Goal: Task Accomplishment & Management: Complete application form

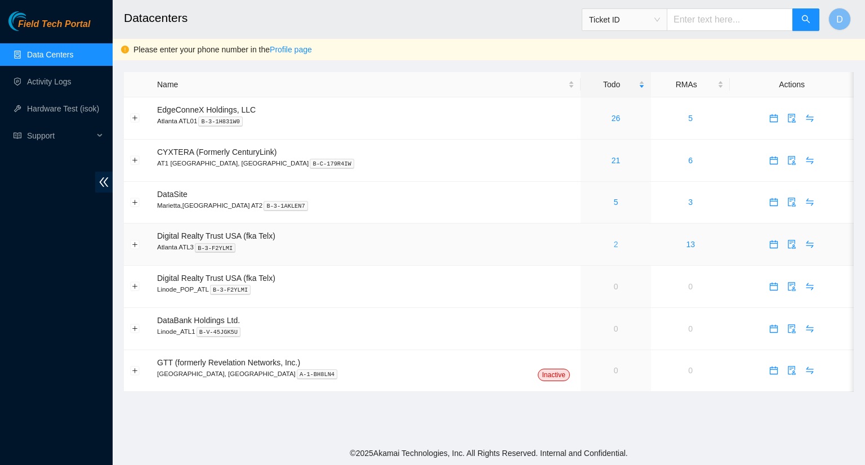
click at [614, 246] on link "2" at bounding box center [616, 244] width 5 height 9
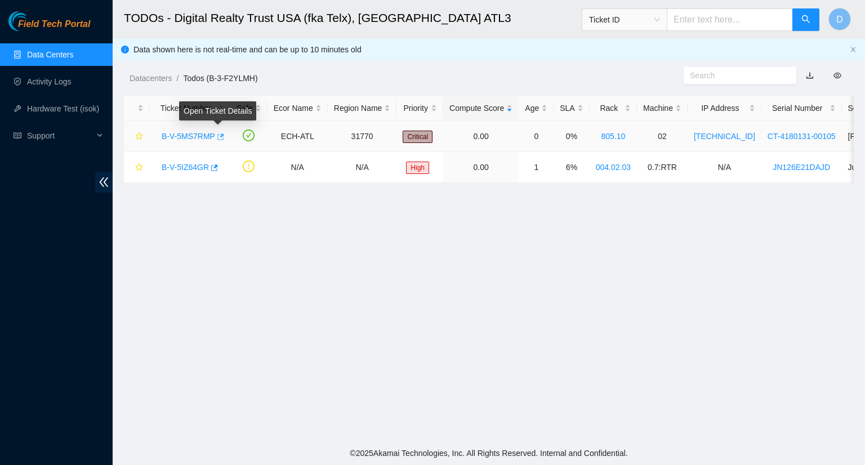
click at [217, 137] on icon "button" at bounding box center [220, 137] width 8 height 8
click at [213, 169] on icon "button" at bounding box center [214, 168] width 8 height 8
click at [219, 139] on icon "button" at bounding box center [220, 137] width 8 height 8
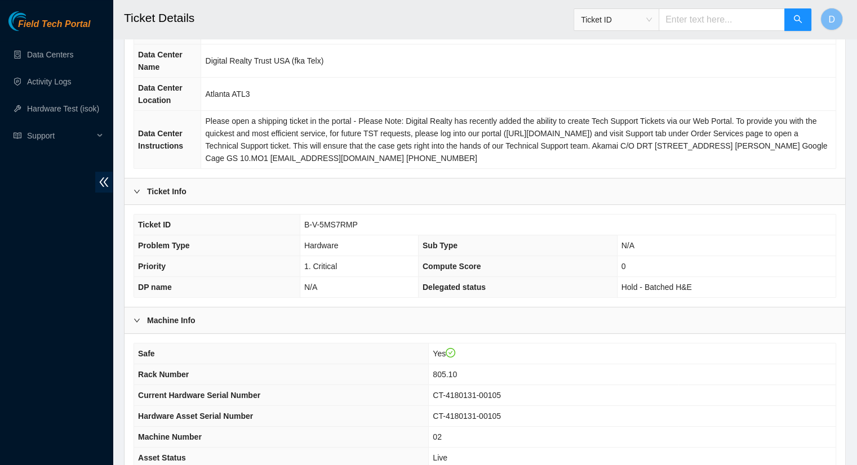
scroll to position [296, 0]
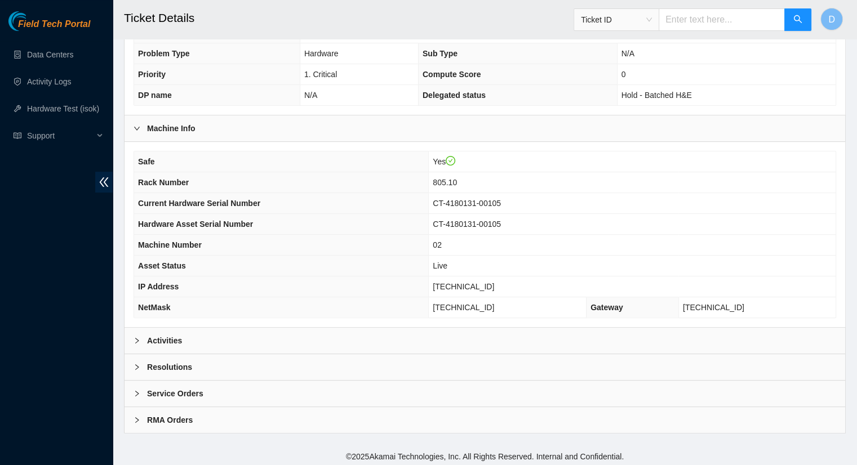
click at [233, 330] on div "Activities" at bounding box center [484, 341] width 720 height 26
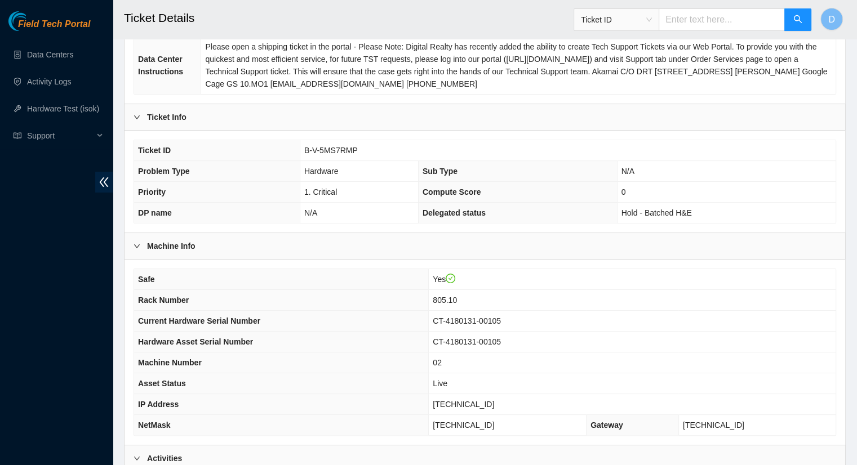
scroll to position [33, 0]
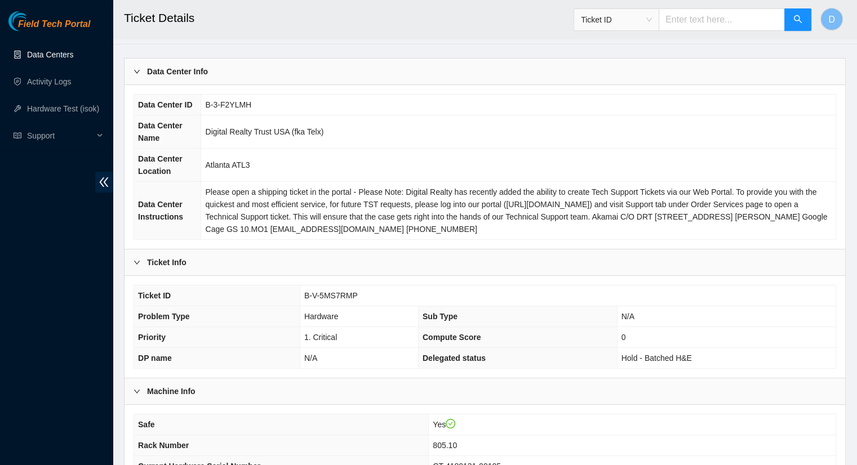
click at [46, 57] on link "Data Centers" at bounding box center [50, 54] width 46 height 9
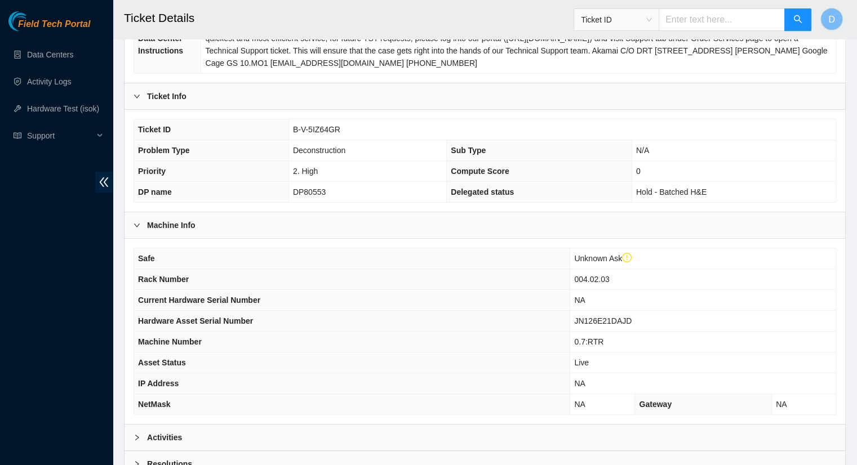
scroll to position [317, 0]
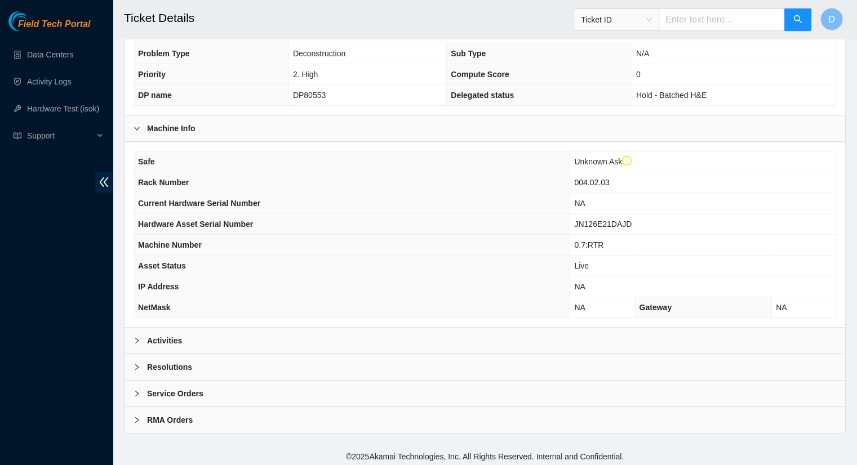
click at [172, 339] on b "Activities" at bounding box center [164, 341] width 35 height 12
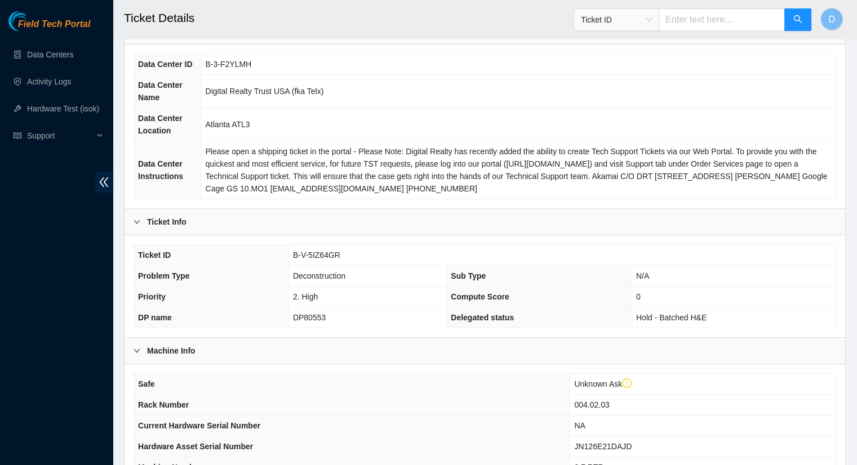
scroll to position [92, 0]
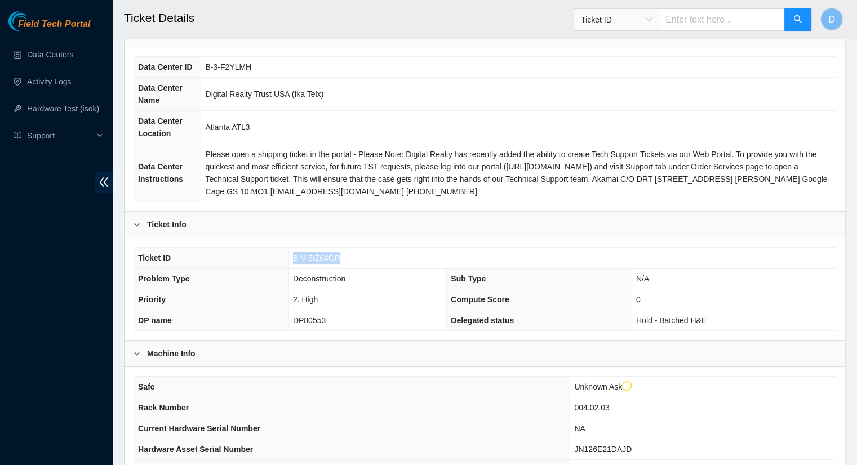
drag, startPoint x: 337, startPoint y: 258, endPoint x: 295, endPoint y: 257, distance: 41.7
click at [293, 257] on span "B-V-5IZ64GR" at bounding box center [316, 257] width 47 height 9
copy span "B-V-5IZ64GR"
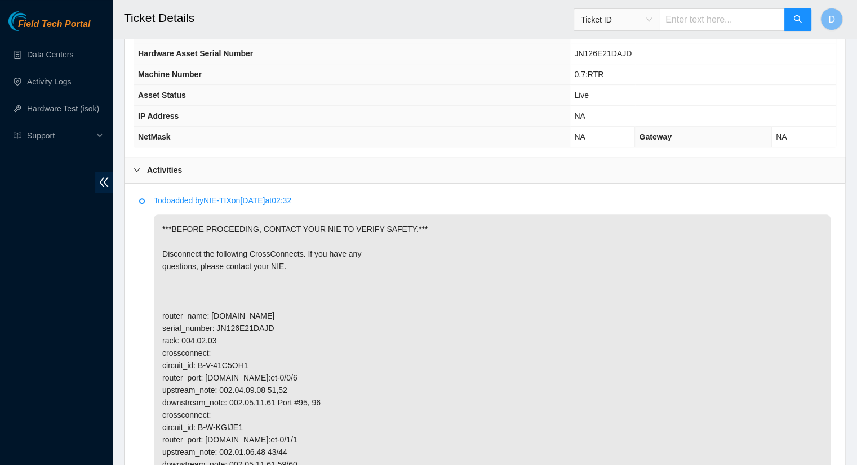
scroll to position [595, 0]
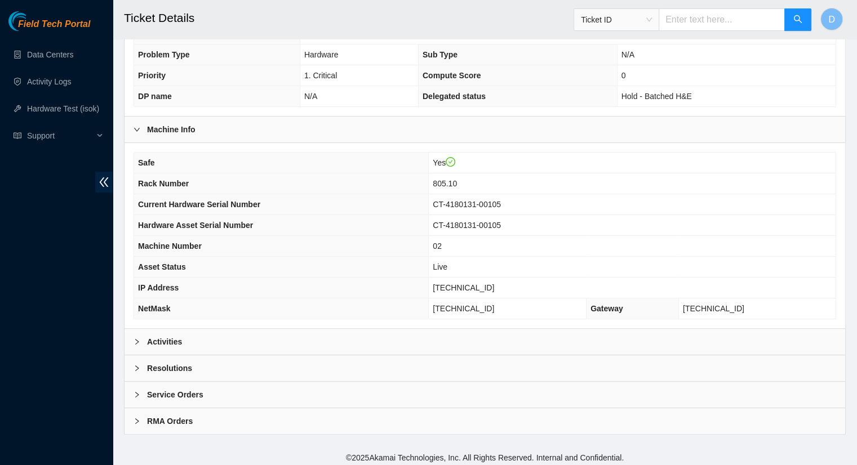
scroll to position [296, 0]
click at [201, 336] on div "Activities" at bounding box center [484, 341] width 720 height 26
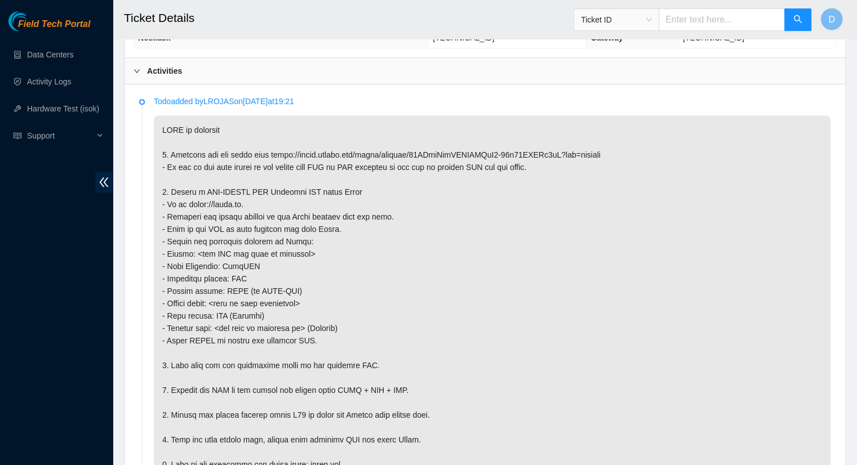
scroll to position [634, 0]
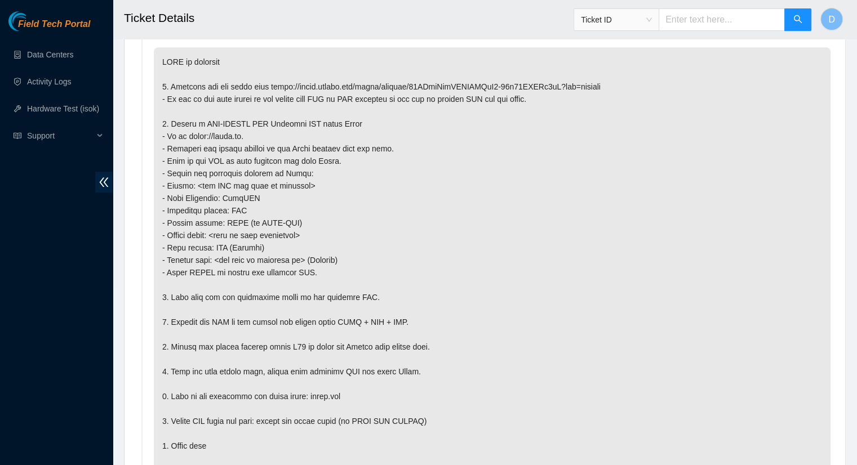
click at [393, 88] on p at bounding box center [492, 266] width 677 height 438
click at [314, 82] on p at bounding box center [492, 266] width 677 height 438
drag, startPoint x: 264, startPoint y: 83, endPoint x: 324, endPoint y: 82, distance: 60.8
click at [328, 79] on p at bounding box center [492, 266] width 677 height 438
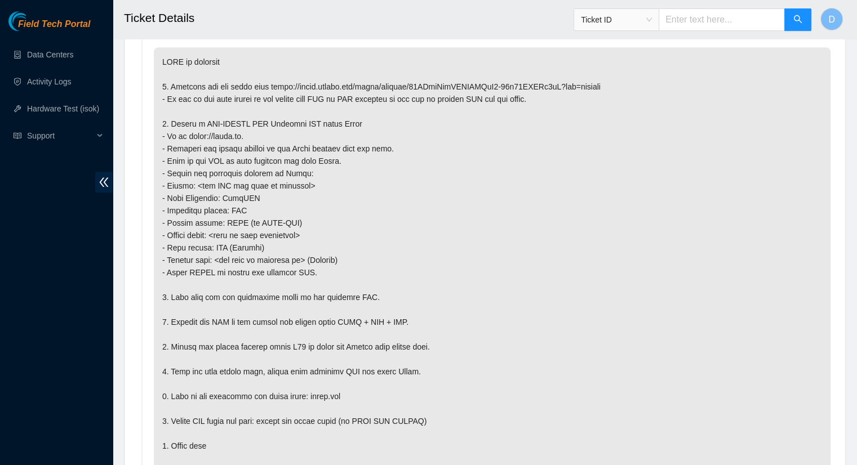
click at [302, 101] on p at bounding box center [492, 266] width 677 height 438
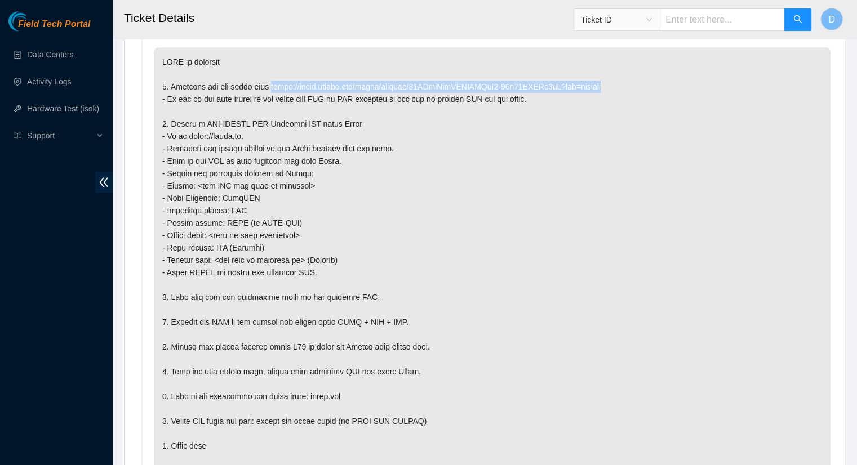
drag, startPoint x: 266, startPoint y: 84, endPoint x: 586, endPoint y: 83, distance: 319.4
click at [586, 83] on p at bounding box center [492, 266] width 677 height 438
copy p "https://drive.google.com/drive/folders/16ETbbEypVHCFMJNiJ1-69y92FRXRj5iZ?usp=sh…"
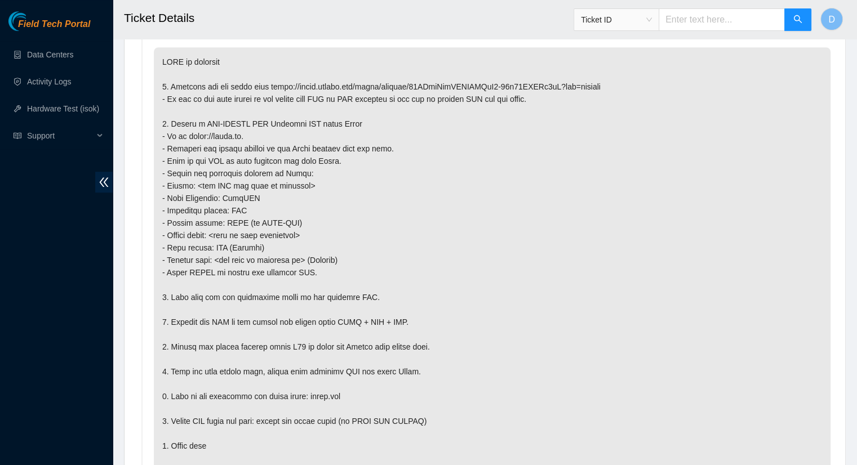
drag, startPoint x: 361, startPoint y: 82, endPoint x: 692, endPoint y: 168, distance: 341.7
click at [694, 168] on p at bounding box center [492, 266] width 677 height 438
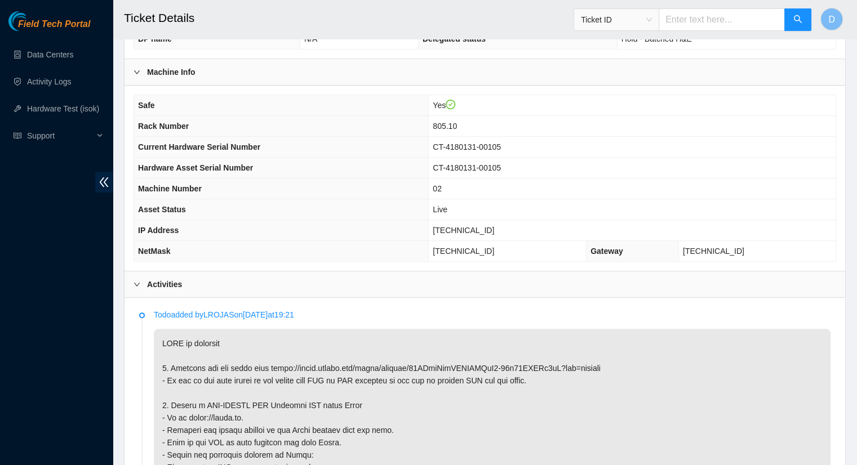
scroll to position [239, 0]
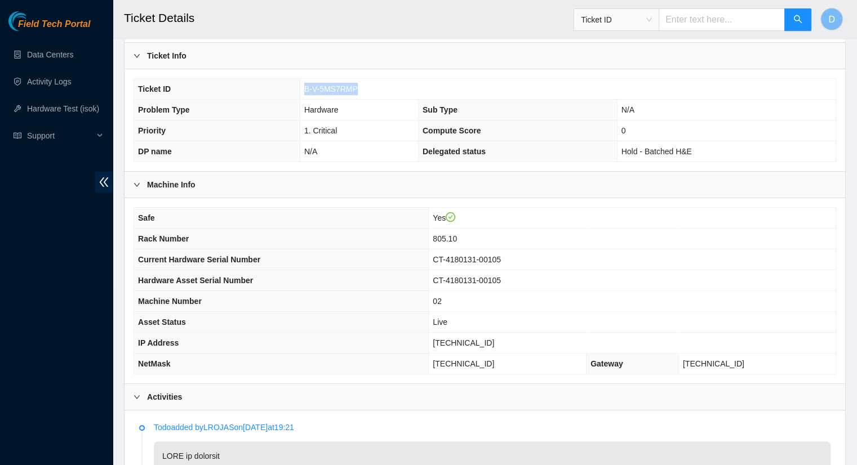
drag, startPoint x: 356, startPoint y: 88, endPoint x: 308, endPoint y: 91, distance: 47.9
click at [305, 91] on span "B-V-5MS7RMP" at bounding box center [331, 88] width 54 height 9
copy span "B-V-5MS7RMP"
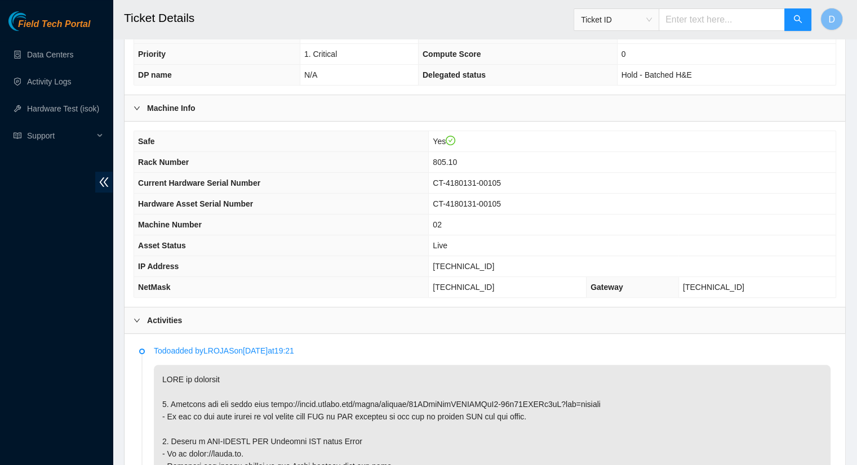
scroll to position [465, 0]
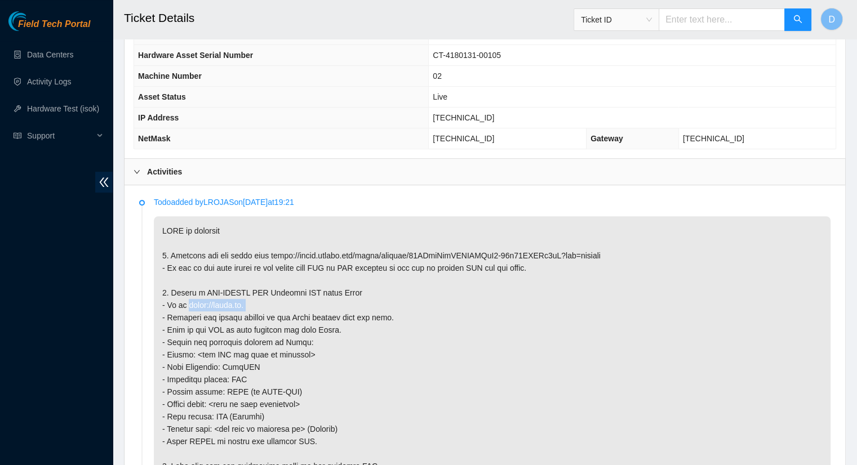
drag, startPoint x: 241, startPoint y: 305, endPoint x: 190, endPoint y: 305, distance: 50.7
click at [190, 305] on p at bounding box center [492, 435] width 677 height 438
click at [254, 306] on p at bounding box center [492, 435] width 677 height 438
drag, startPoint x: 239, startPoint y: 302, endPoint x: 190, endPoint y: 306, distance: 49.2
click at [190, 306] on p at bounding box center [492, 435] width 677 height 438
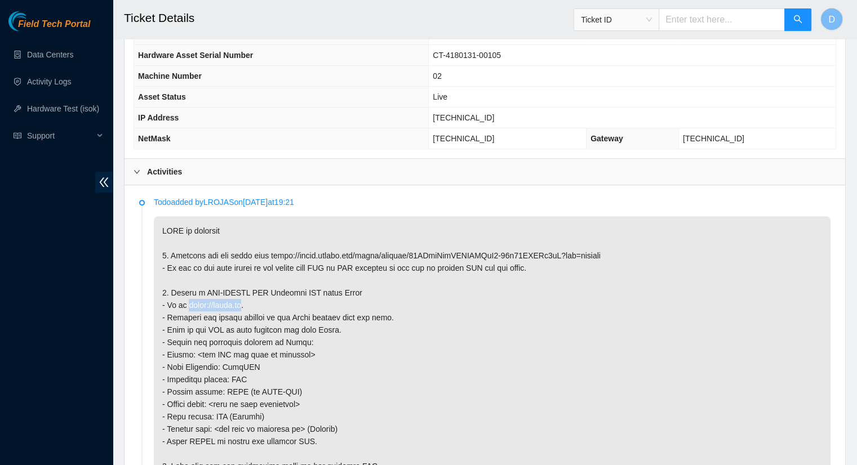
copy p "https://rufus.ie"
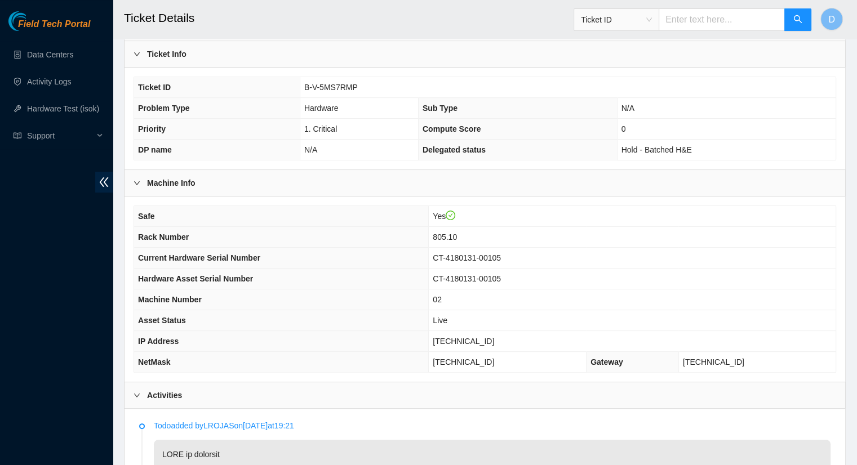
scroll to position [239, 0]
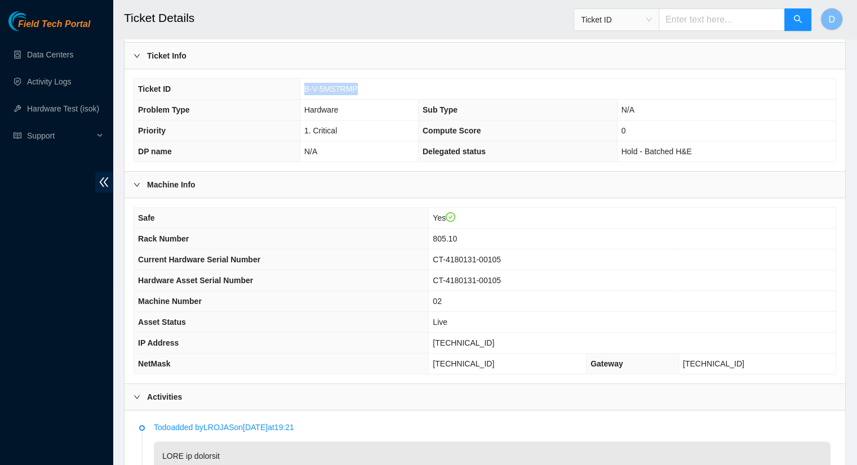
drag, startPoint x: 357, startPoint y: 88, endPoint x: 302, endPoint y: 87, distance: 54.1
click at [302, 87] on td "B-V-5MS7RMP" at bounding box center [568, 89] width 536 height 21
copy span "B-V-5MS7RMP"
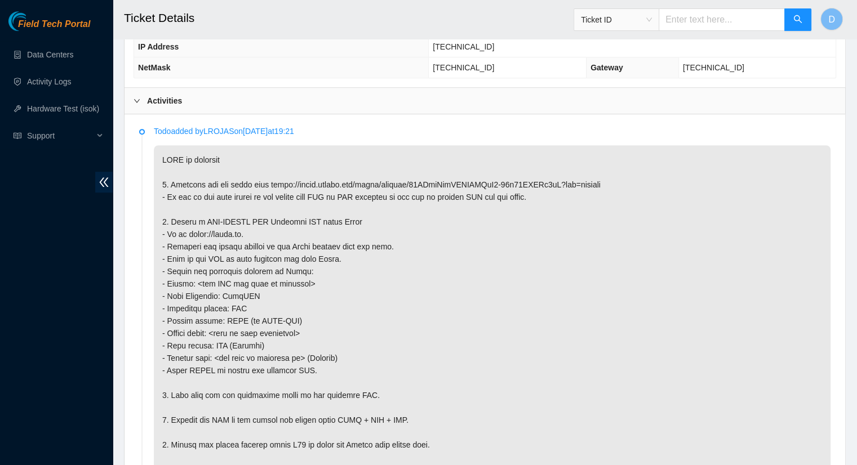
scroll to position [532, 0]
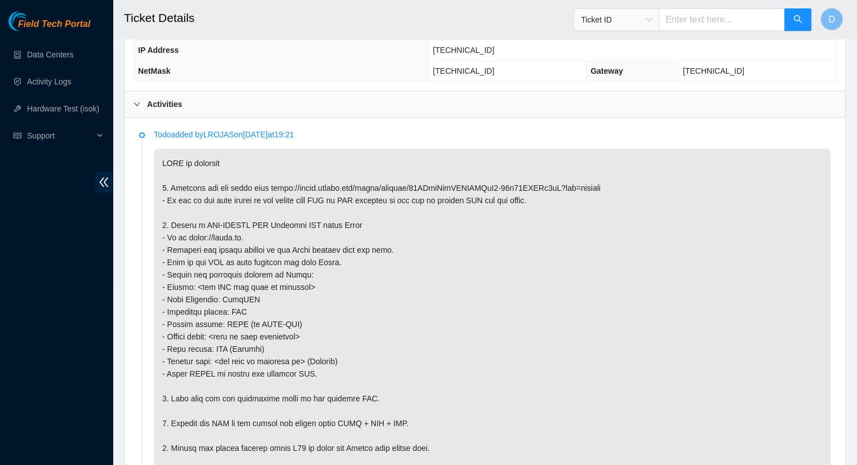
click at [762, 70] on td "23.210.210.1" at bounding box center [756, 71] width 157 height 21
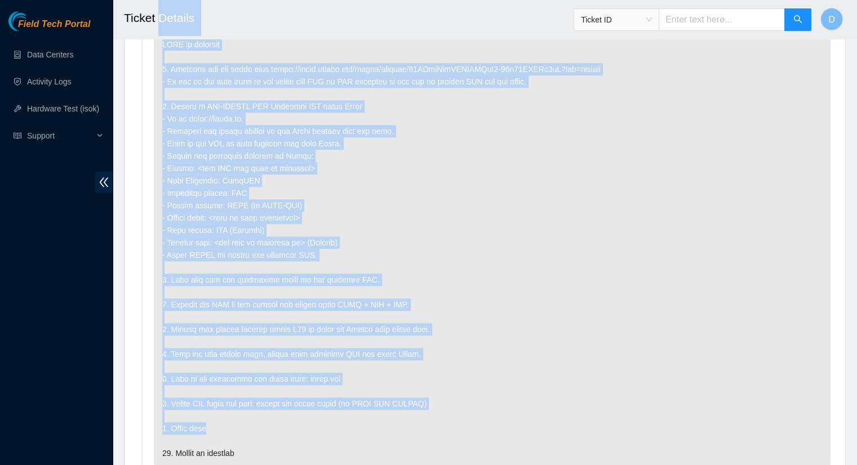
scroll to position [647, 0]
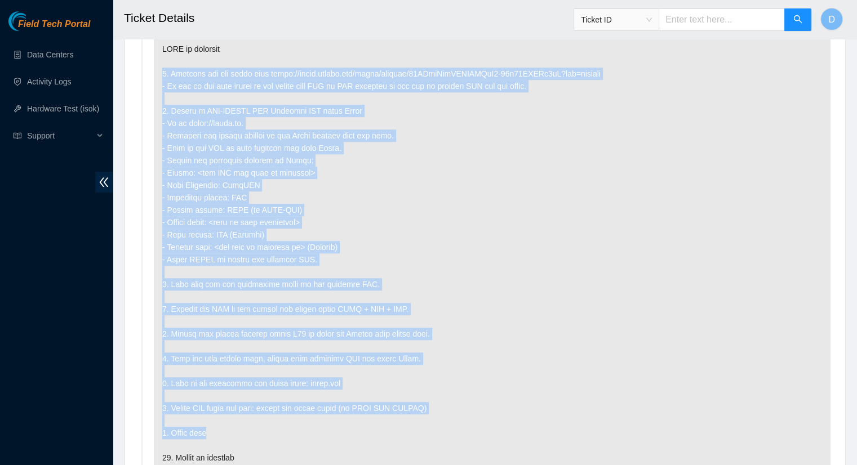
drag, startPoint x: 225, startPoint y: 344, endPoint x: 161, endPoint y: 65, distance: 286.1
click at [161, 65] on p at bounding box center [492, 253] width 677 height 438
copy p "1. Download all the files from https://drive.google.com/drive/folders/16ETbbEyp…"
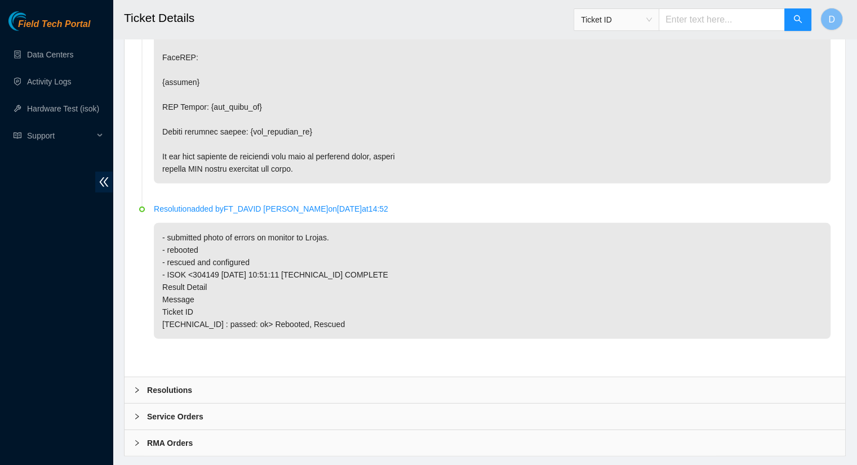
scroll to position [3281, 0]
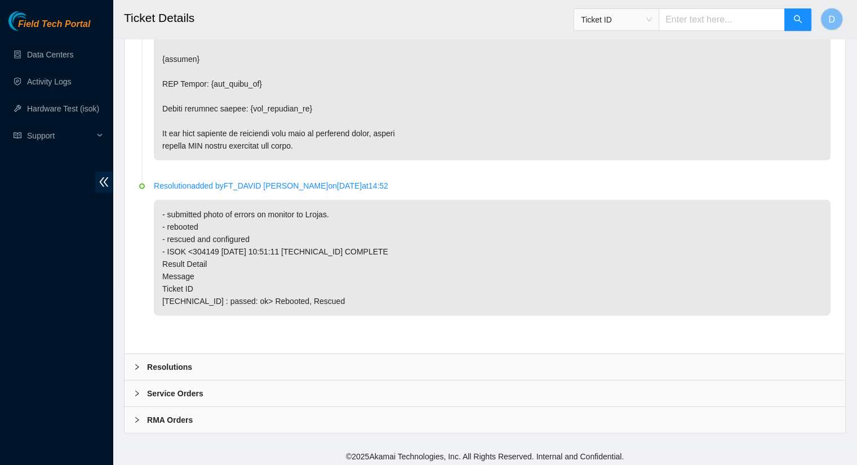
click at [186, 362] on b "Resolutions" at bounding box center [169, 367] width 45 height 12
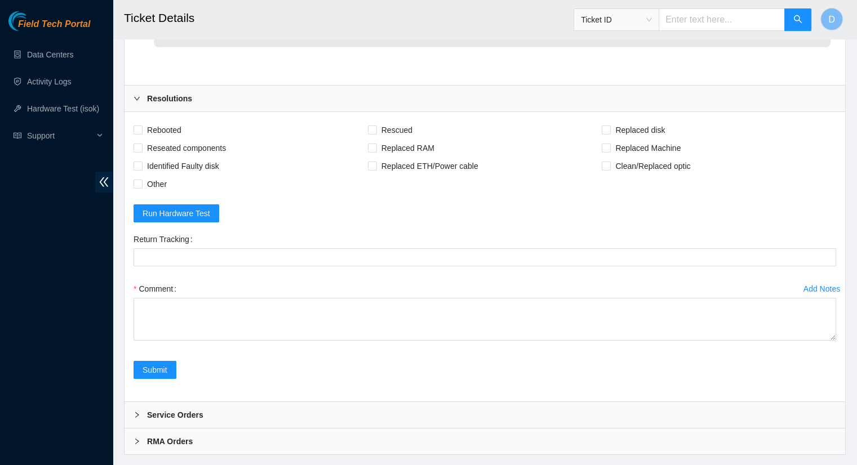
scroll to position [3570, 0]
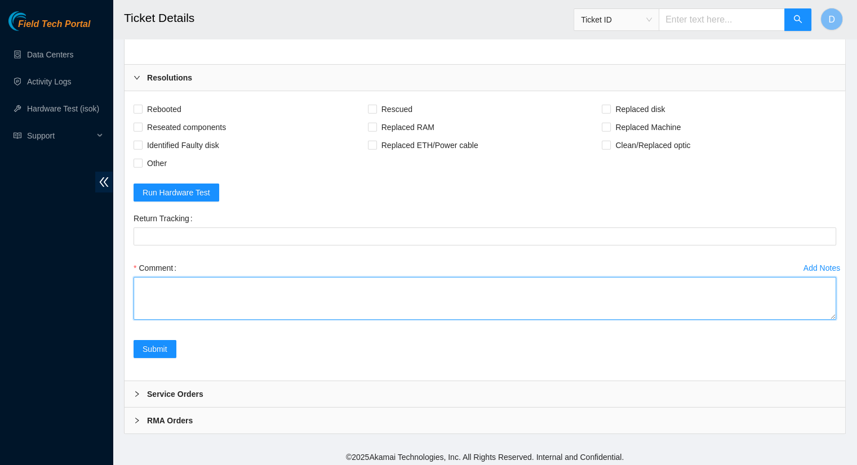
drag, startPoint x: 821, startPoint y: 315, endPoint x: 810, endPoint y: 393, distance: 79.1
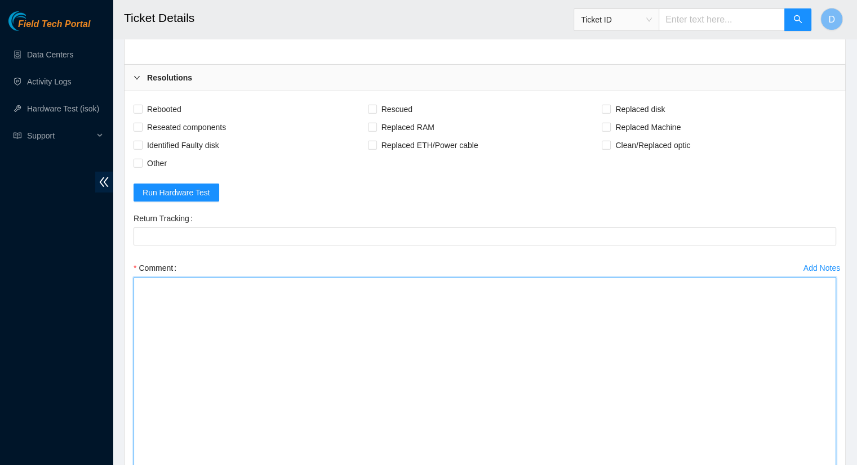
drag, startPoint x: 831, startPoint y: 314, endPoint x: 821, endPoint y: 491, distance: 177.2
click at [289, 290] on textarea "Comment" at bounding box center [485, 386] width 702 height 219
paste textarea "1. Download all the files from https://drive.google.com/drive/folders/16ETbbEyp…"
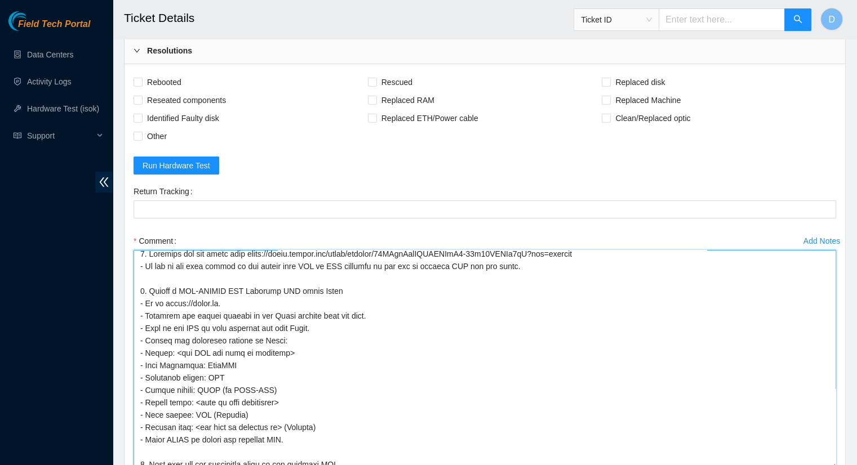
scroll to position [0, 0]
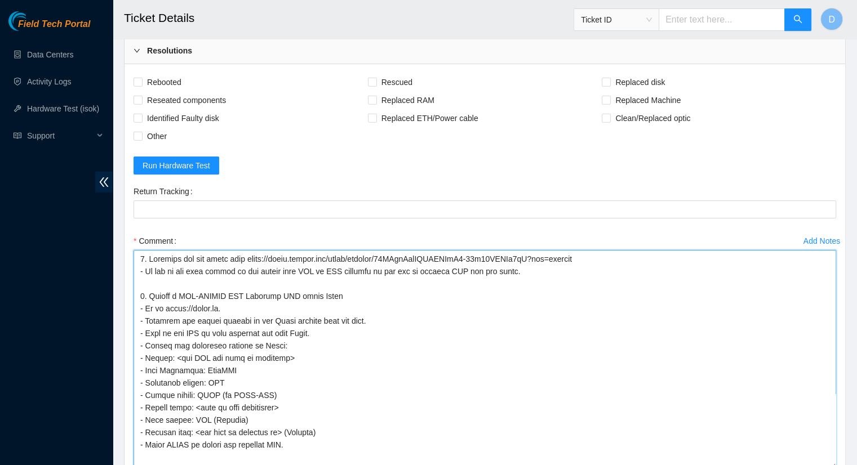
drag, startPoint x: 510, startPoint y: 270, endPoint x: 420, endPoint y: 293, distance: 92.5
click at [420, 293] on textarea "Comment" at bounding box center [485, 359] width 702 height 219
click at [182, 257] on textarea "Comment" at bounding box center [485, 359] width 702 height 219
drag, startPoint x: 507, startPoint y: 268, endPoint x: 131, endPoint y: 271, distance: 376.3
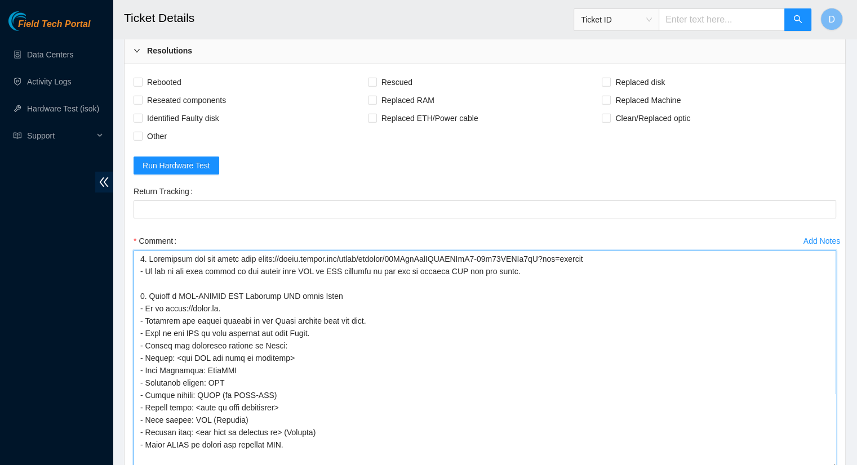
click at [131, 271] on div "Add Notes Comment" at bounding box center [484, 360] width 711 height 257
click at [170, 291] on textarea "Comment" at bounding box center [485, 359] width 702 height 219
click at [241, 302] on textarea "Comment" at bounding box center [485, 359] width 702 height 219
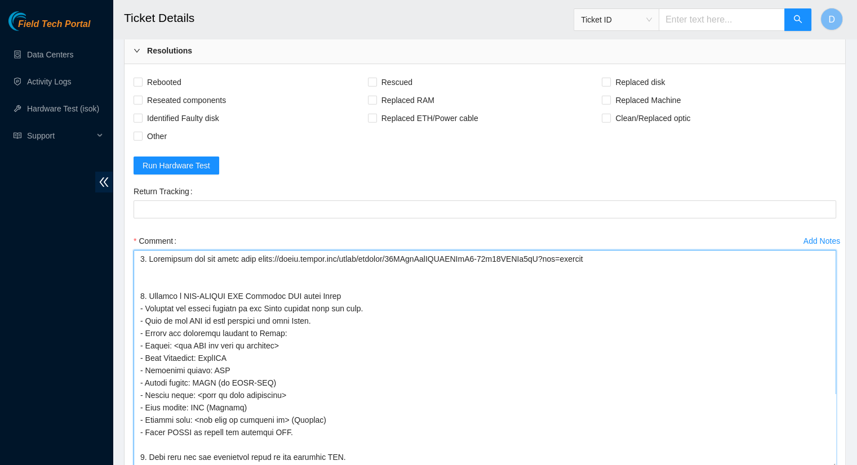
click at [180, 306] on textarea "Comment" at bounding box center [485, 359] width 702 height 219
click at [333, 326] on textarea "Comment" at bounding box center [485, 359] width 702 height 219
click at [159, 314] on textarea "Comment" at bounding box center [485, 359] width 702 height 219
click at [237, 320] on textarea "Comment" at bounding box center [485, 359] width 702 height 219
click at [214, 317] on textarea "Comment" at bounding box center [485, 359] width 702 height 219
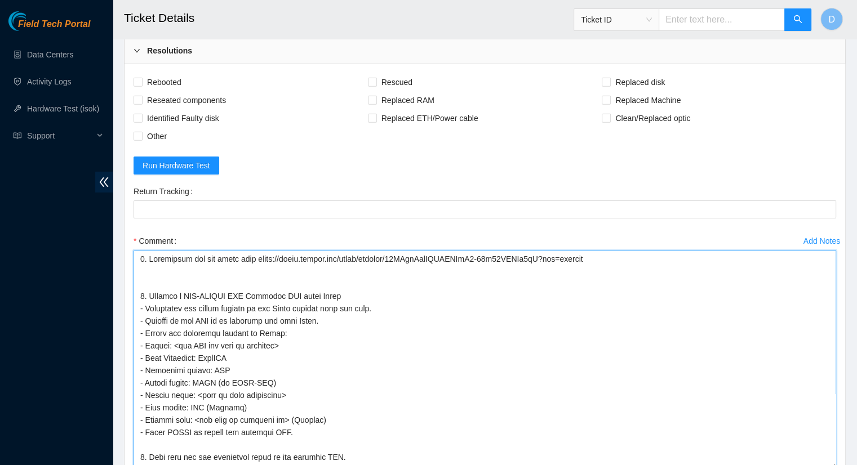
click at [166, 333] on textarea "Comment" at bounding box center [485, 359] width 702 height 219
click at [163, 427] on textarea "Comment" at bounding box center [485, 359] width 702 height 219
click at [334, 437] on textarea "Comment" at bounding box center [485, 359] width 702 height 219
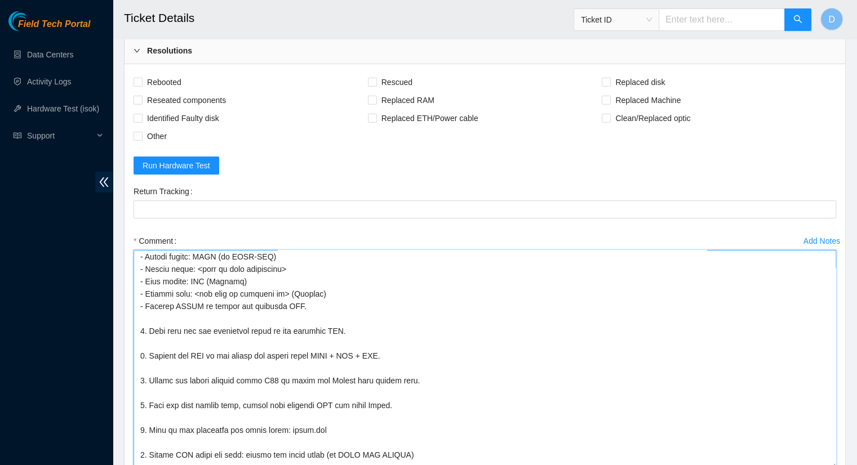
scroll to position [139, 0]
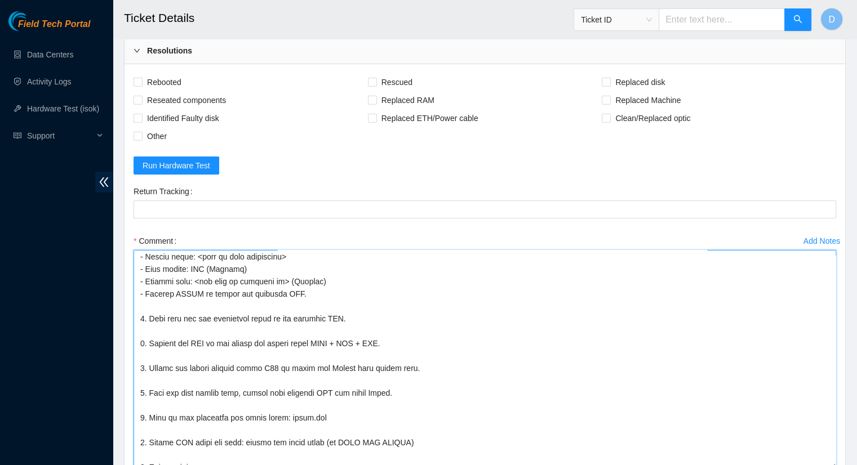
click at [166, 316] on textarea "Comment" at bounding box center [485, 359] width 702 height 219
click at [176, 344] on textarea "Comment" at bounding box center [485, 359] width 702 height 219
click at [453, 372] on textarea "Comment" at bounding box center [485, 359] width 702 height 219
click at [259, 366] on textarea "Comment" at bounding box center [485, 359] width 702 height 219
click at [391, 390] on textarea "Comment" at bounding box center [485, 359] width 702 height 219
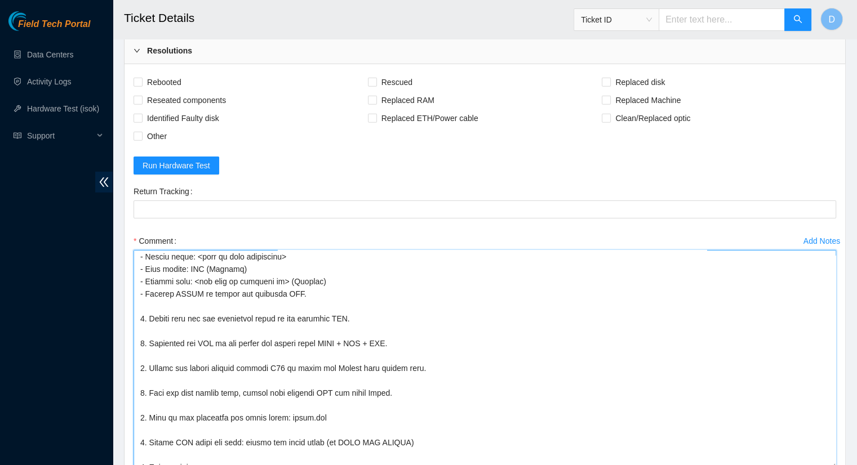
click at [256, 392] on textarea "Comment" at bounding box center [485, 359] width 702 height 219
click at [333, 413] on textarea "Comment" at bounding box center [485, 359] width 702 height 219
click at [165, 415] on textarea "Comment" at bounding box center [485, 359] width 702 height 219
click at [337, 419] on textarea "Comment" at bounding box center [485, 359] width 702 height 219
click at [174, 440] on textarea "Comment" at bounding box center [485, 359] width 702 height 219
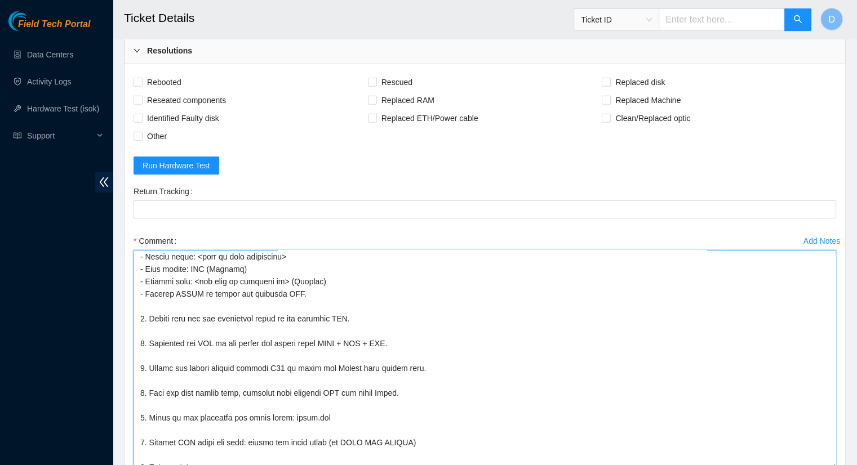
scroll to position [146, 0]
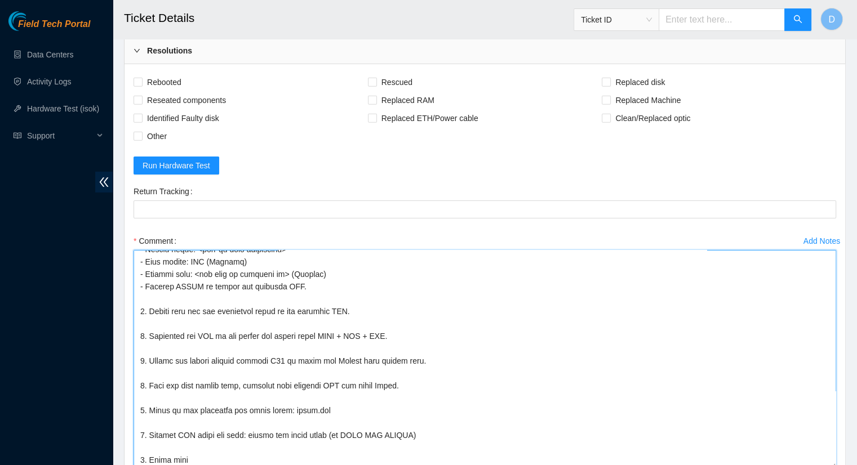
click at [198, 460] on textarea "Comment" at bounding box center [485, 359] width 702 height 219
click at [189, 457] on textarea "Comment" at bounding box center [485, 359] width 702 height 219
paste textarea "343956 30-09-2025 01:04:59 23.210.210.22 COMPLETE Result Detail Message Ticket …"
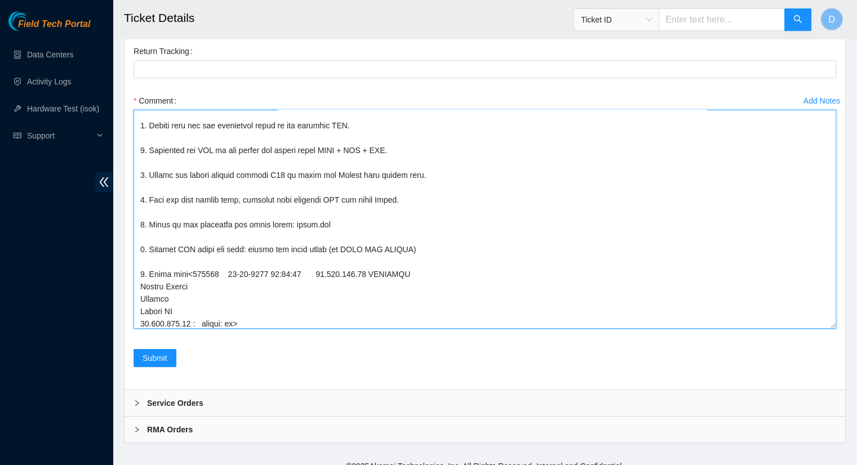
scroll to position [3747, 0]
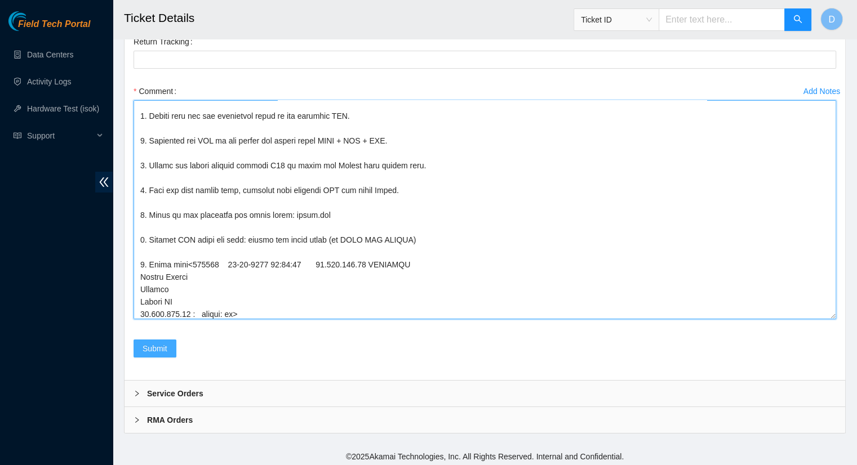
type textarea "1. Downloaded all the files from https://drive.google.com/drive/folders/16ETbbE…"
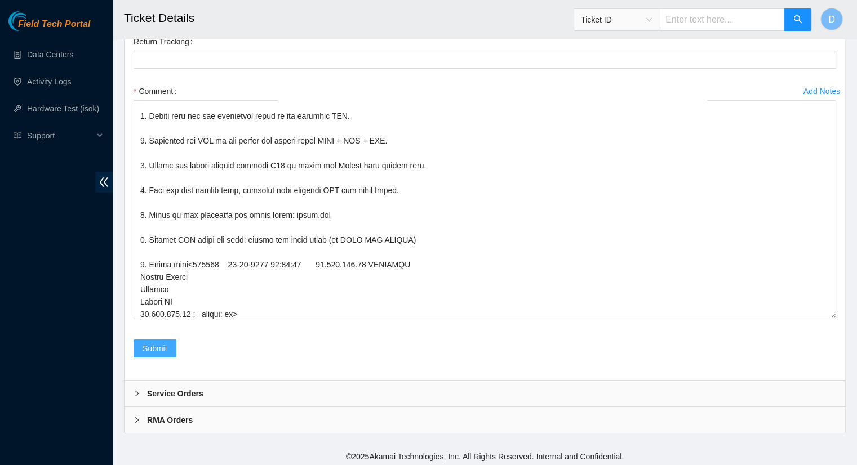
click at [155, 346] on span "Submit" at bounding box center [155, 348] width 25 height 12
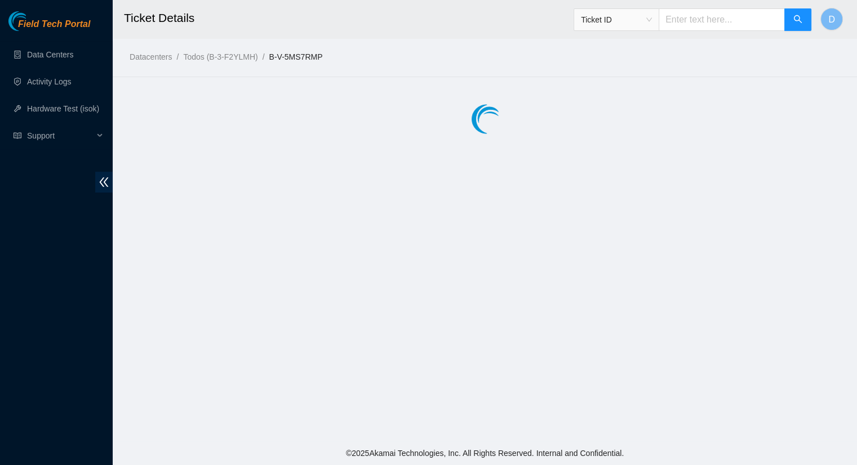
scroll to position [0, 0]
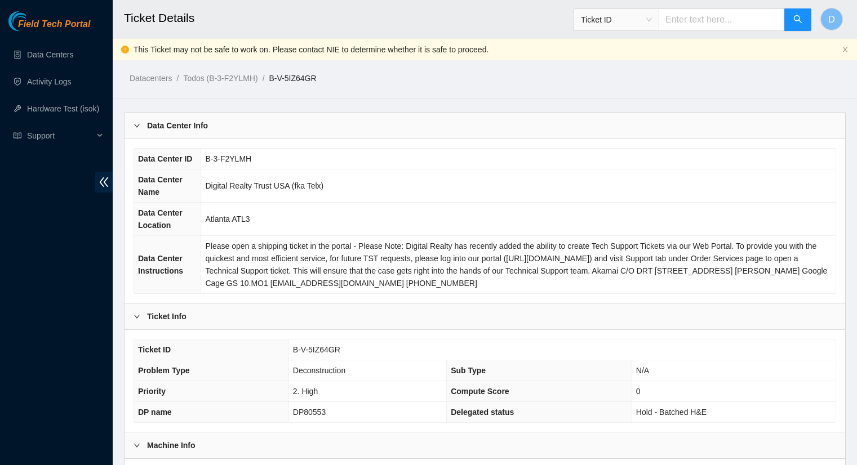
scroll to position [595, 0]
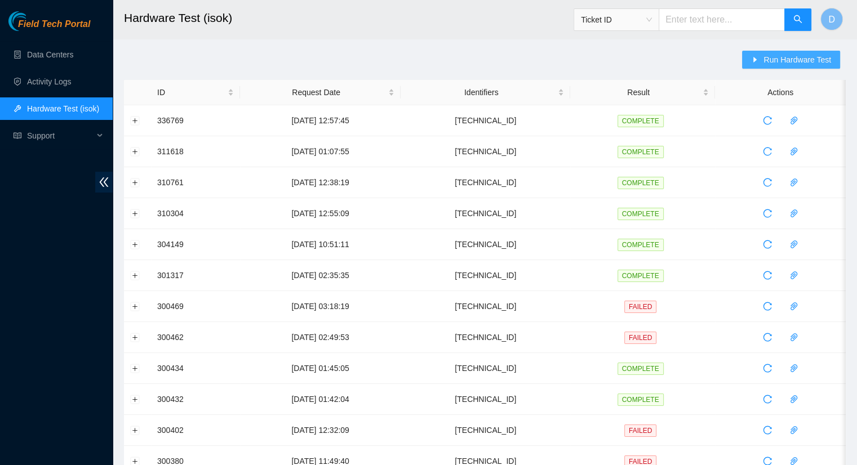
click at [804, 64] on span "Run Hardware Test" at bounding box center [797, 60] width 68 height 12
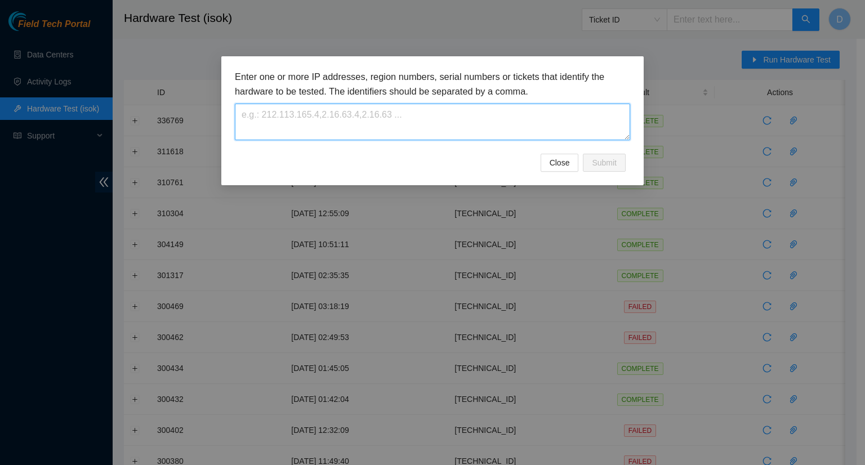
click at [346, 106] on textarea at bounding box center [432, 122] width 395 height 37
type textarea "23.210.210.22"
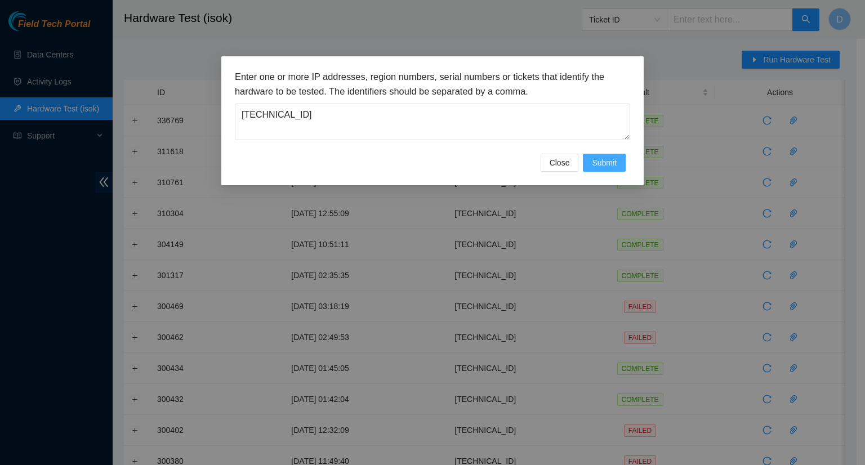
click at [607, 158] on span "Submit" at bounding box center [604, 163] width 25 height 12
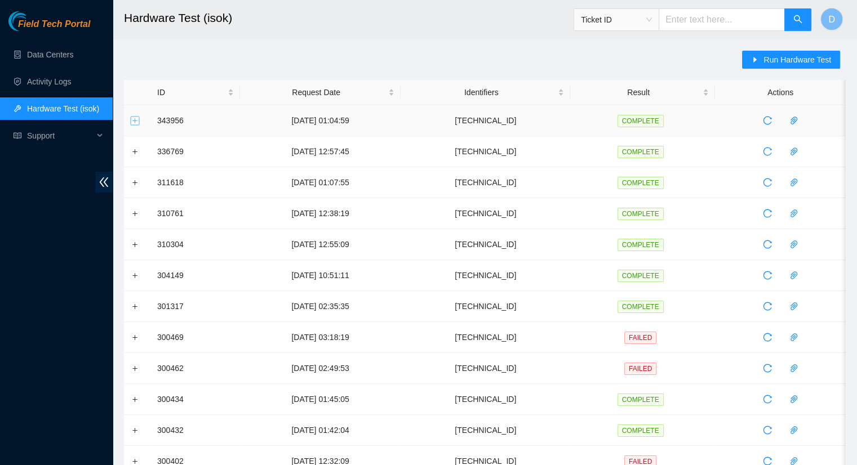
click at [137, 121] on button "Expand row" at bounding box center [135, 120] width 9 height 9
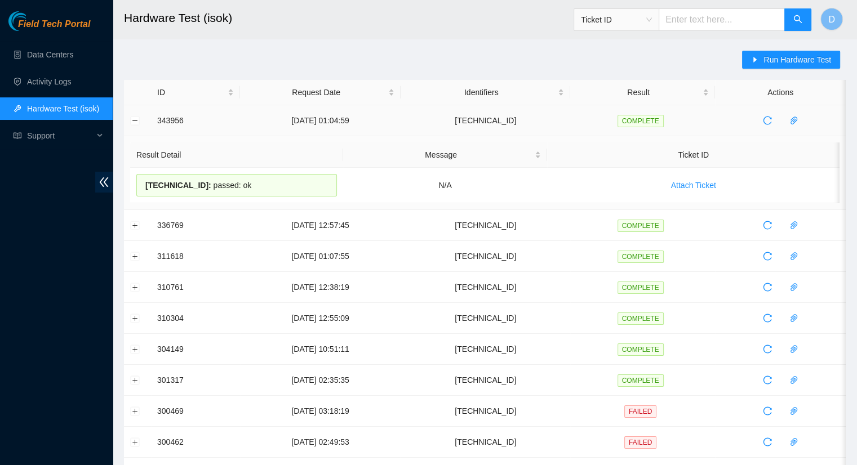
drag, startPoint x: 304, startPoint y: 187, endPoint x: 128, endPoint y: 118, distance: 188.9
click at [128, 118] on tbody "343956 30-09-2025 01:04:59 23.210.210.22 COMPLETE Result Detail Message Ticket …" at bounding box center [485, 451] width 722 height 693
copy tbody "343956 30-09-2025 01:04:59 23.210.210.22 COMPLETE Result Detail Message Ticket …"
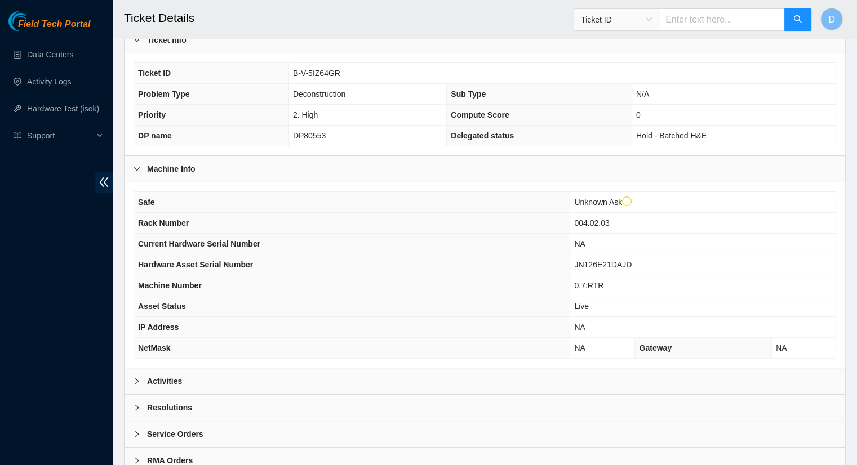
scroll to position [288, 0]
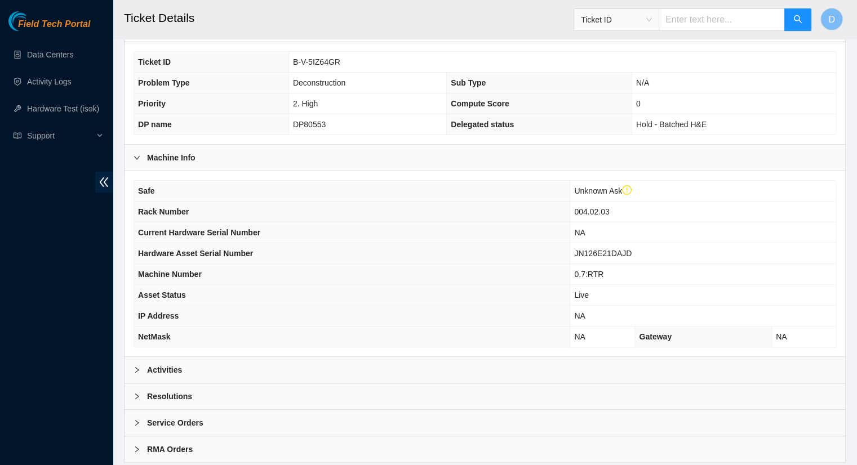
click at [179, 370] on b "Activities" at bounding box center [164, 370] width 35 height 12
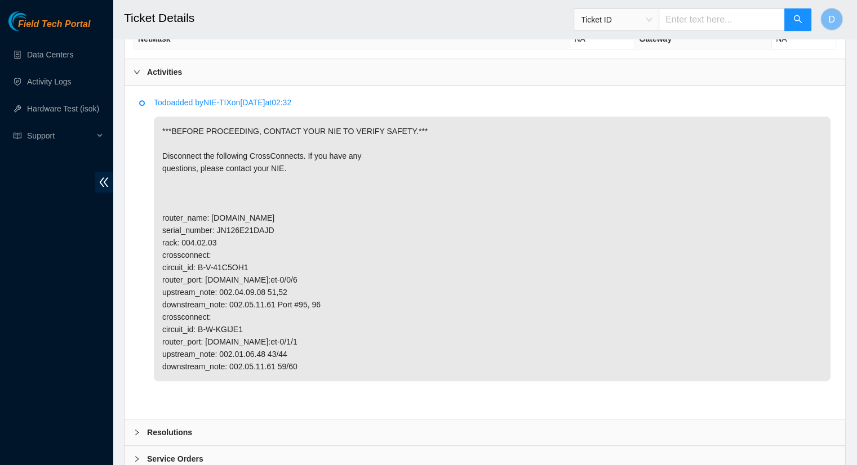
scroll to position [588, 0]
click at [174, 430] on b "Resolutions" at bounding box center [169, 431] width 45 height 12
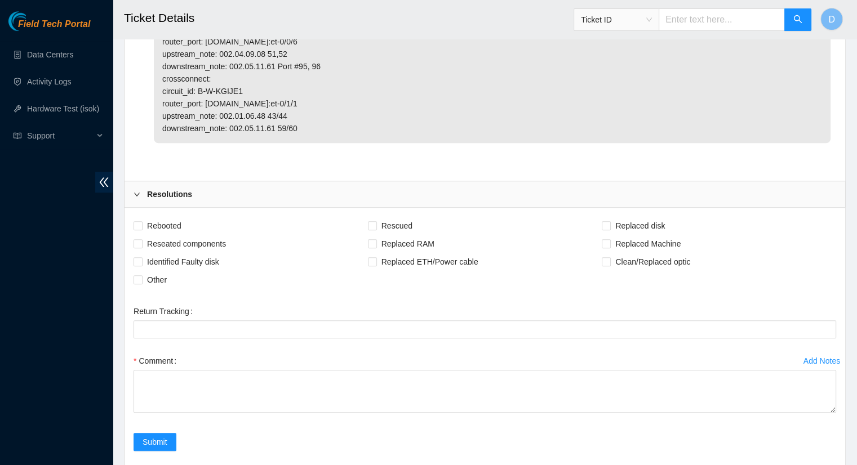
scroll to position [829, 0]
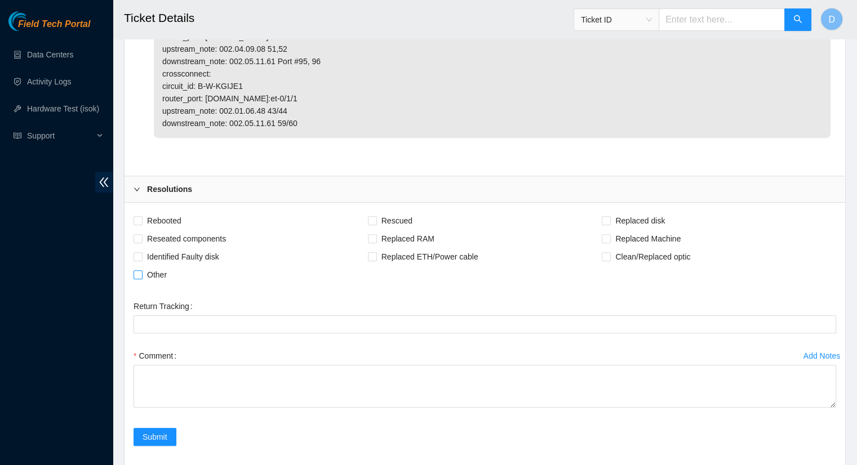
click at [142, 272] on span at bounding box center [138, 274] width 9 height 9
click at [141, 272] on input "Other" at bounding box center [138, 274] width 8 height 8
checkbox input "true"
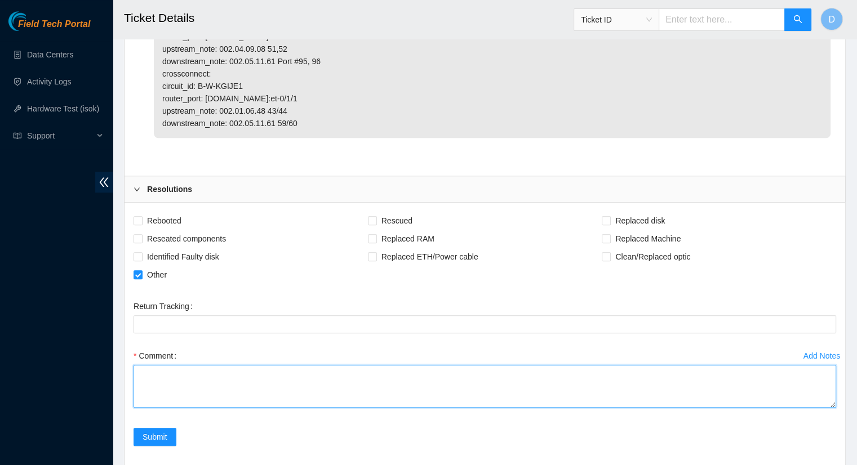
click at [179, 371] on textarea "Comment" at bounding box center [485, 386] width 702 height 43
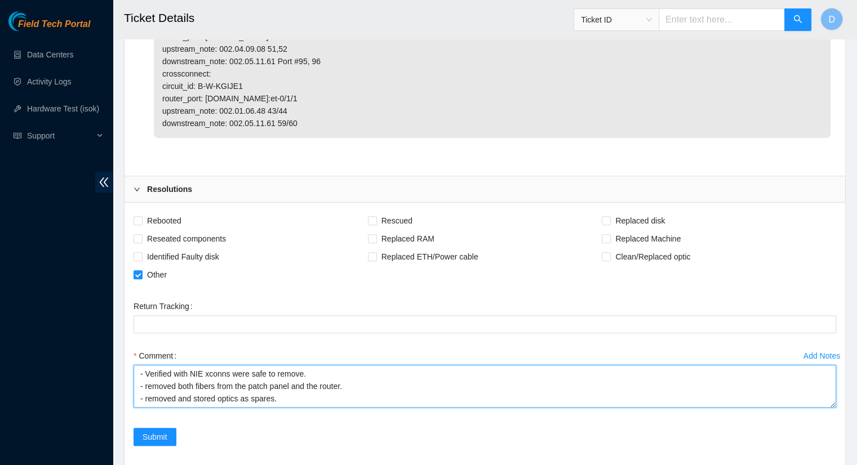
scroll to position [9, 0]
type textarea "- Verified with NIE xconns were safe to remove. - removed both fibers from the …"
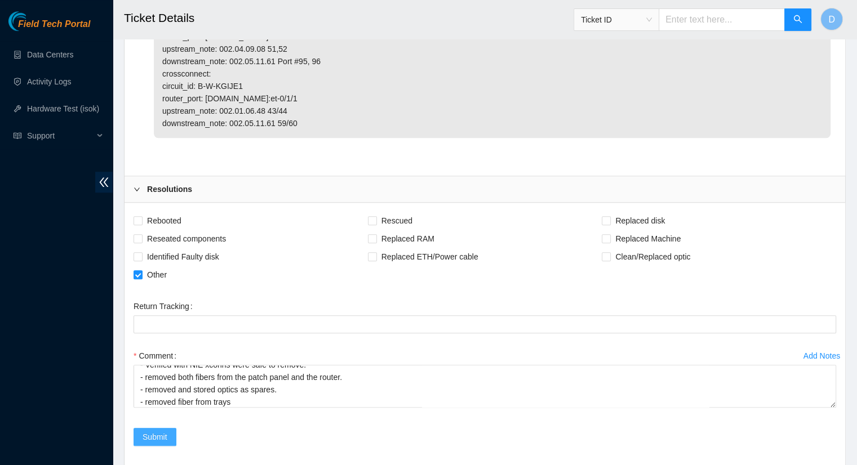
click at [161, 433] on span "Submit" at bounding box center [155, 437] width 25 height 12
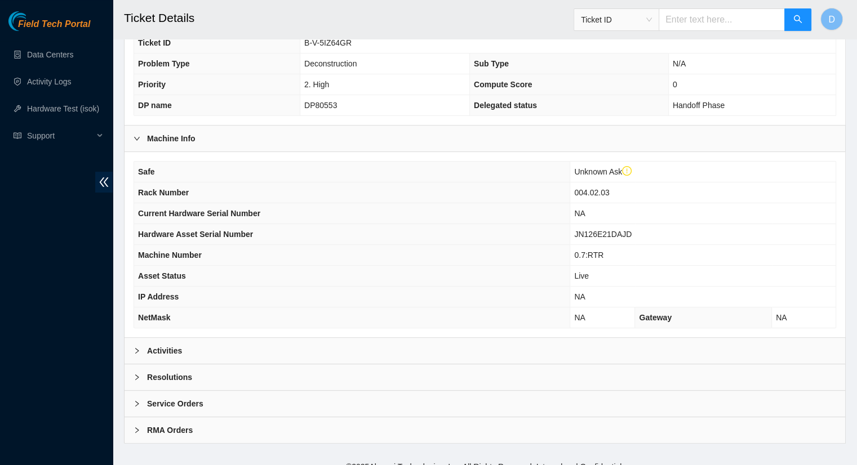
scroll to position [317, 0]
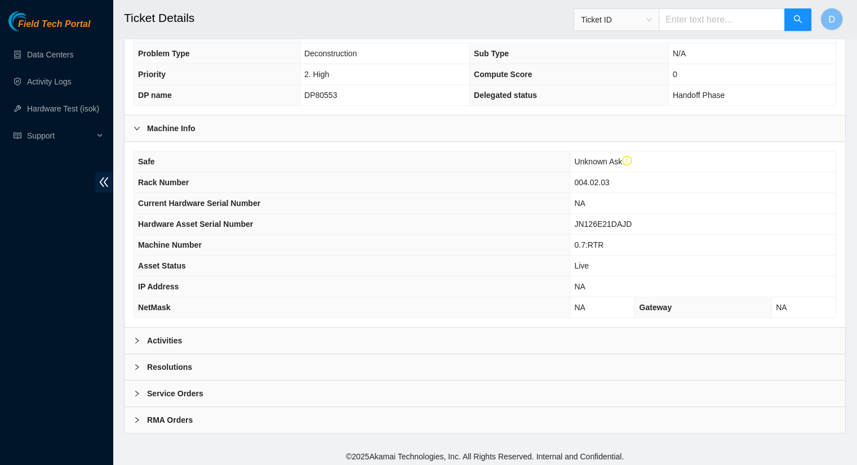
click at [255, 347] on div "Activities" at bounding box center [484, 341] width 720 height 26
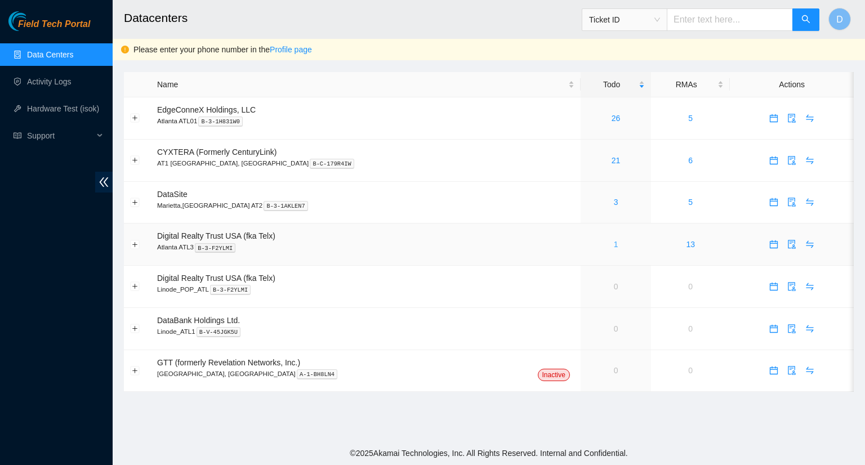
click at [614, 241] on link "1" at bounding box center [616, 244] width 5 height 9
click at [49, 83] on link "Activity Logs" at bounding box center [49, 81] width 45 height 9
